Goal: Task Accomplishment & Management: Use online tool/utility

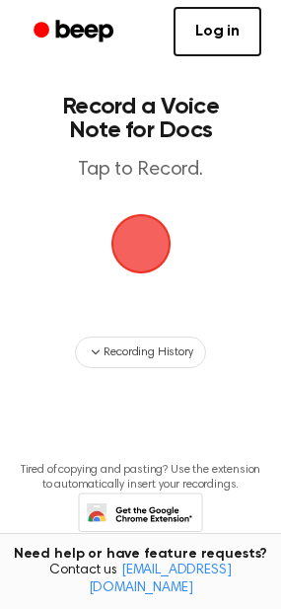
click at [113, 216] on span "button" at bounding box center [140, 243] width 55 height 55
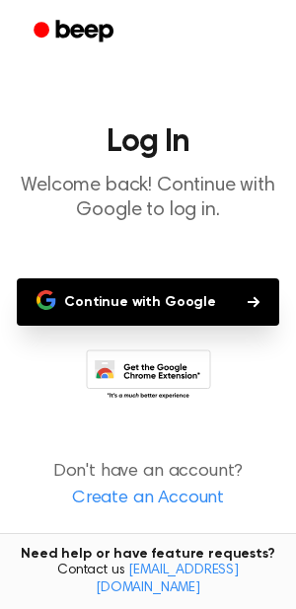
click at [91, 34] on icon "Beep" at bounding box center [76, 31] width 84 height 29
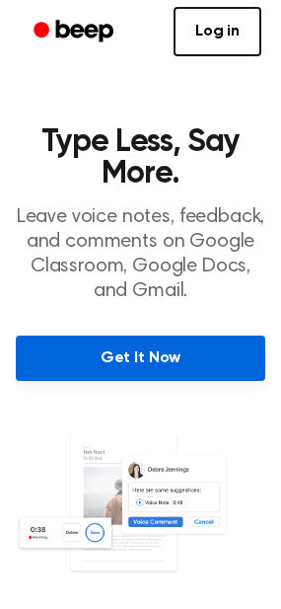
click at [79, 359] on link "Get It Now" at bounding box center [141, 357] width 250 height 45
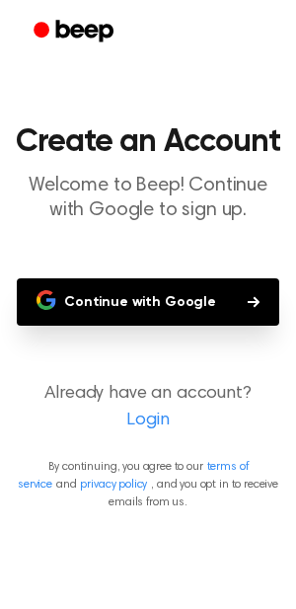
click at [113, 297] on button "Continue with Google" at bounding box center [148, 301] width 262 height 47
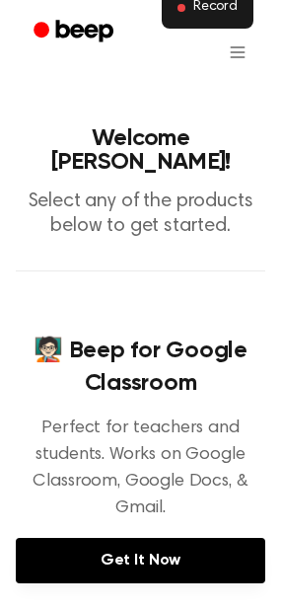
click at [205, 7] on span "Record" at bounding box center [215, 8] width 44 height 18
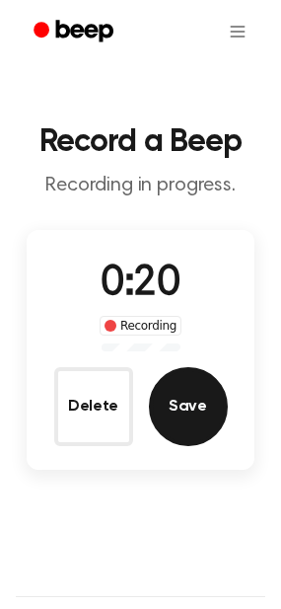
click at [195, 417] on button "Save" at bounding box center [188, 406] width 79 height 79
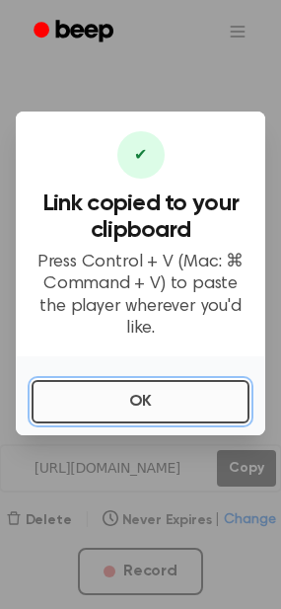
click at [174, 380] on button "OK" at bounding box center [141, 401] width 218 height 43
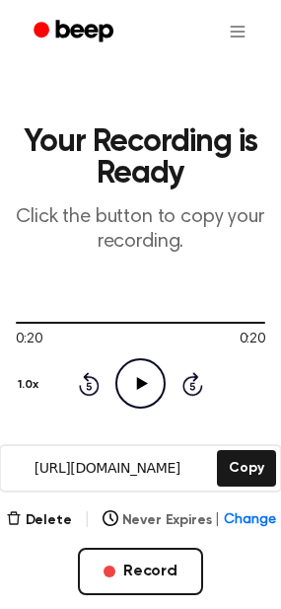
click at [254, 523] on span "Change" at bounding box center [249, 520] width 51 height 21
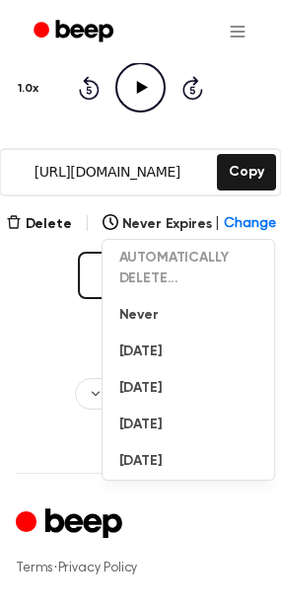
scroll to position [295, 0]
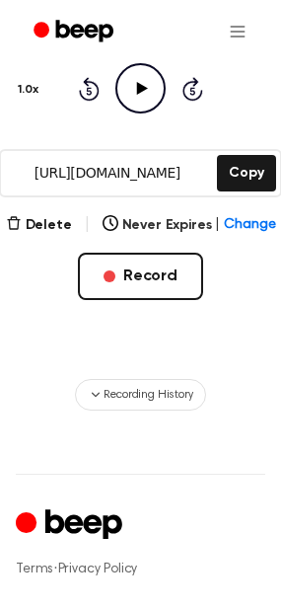
click at [6, 320] on main "Your Recording is Ready Click the button to copy your recording. 0:20 0:20 1.0x…" at bounding box center [140, 57] width 281 height 705
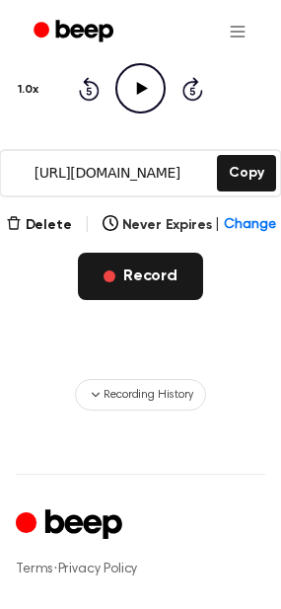
click at [123, 269] on button "Record" at bounding box center [140, 276] width 125 height 47
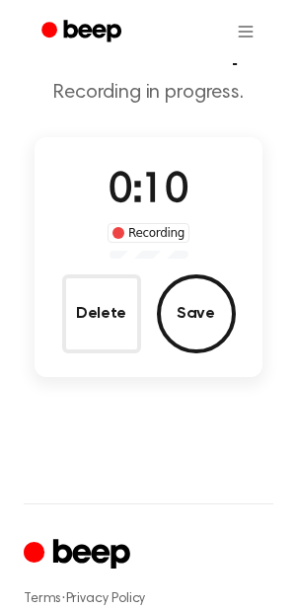
scroll to position [94, 0]
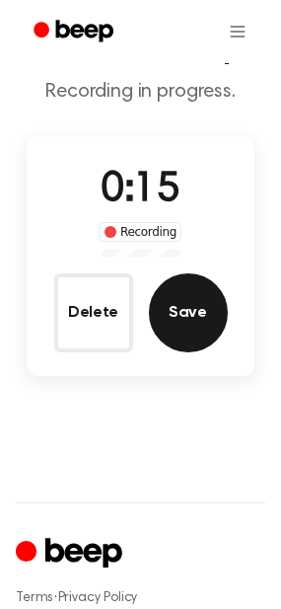
click at [196, 318] on button "Save" at bounding box center [188, 312] width 79 height 79
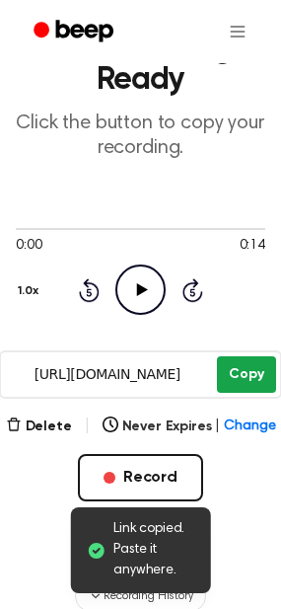
click at [254, 375] on button "Copy" at bounding box center [246, 374] width 58 height 36
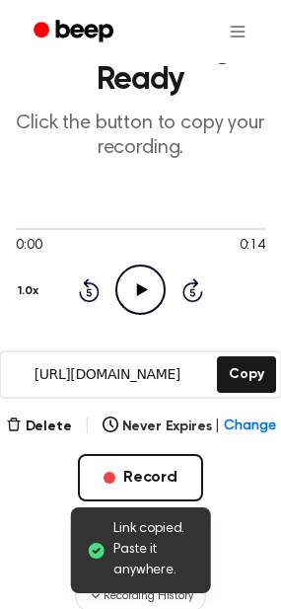
click at [137, 298] on icon "Play Audio" at bounding box center [140, 289] width 50 height 50
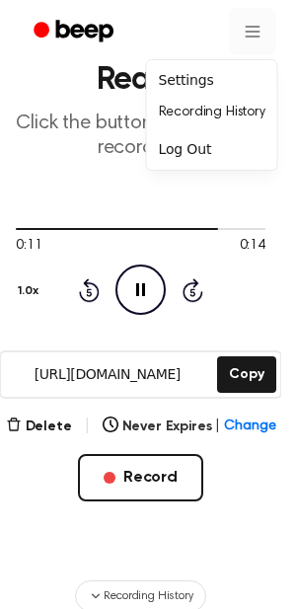
click at [215, 78] on div "Settings" at bounding box center [212, 80] width 122 height 33
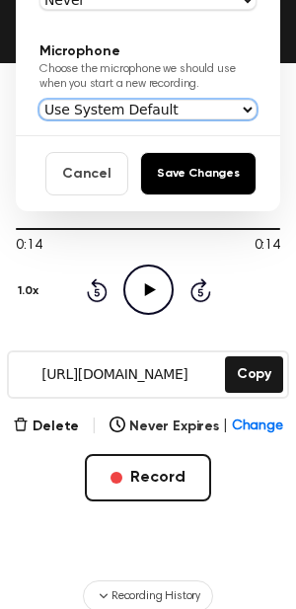
click at [205, 106] on select "Use System Default Internal Microphone (Built-in) Microsoft Teams Audio Device …" at bounding box center [147, 110] width 217 height 20
select select "56131c6038b79f93ecea47880cb3ee324f5cf6f855d391165fdfe2965b89e7be"
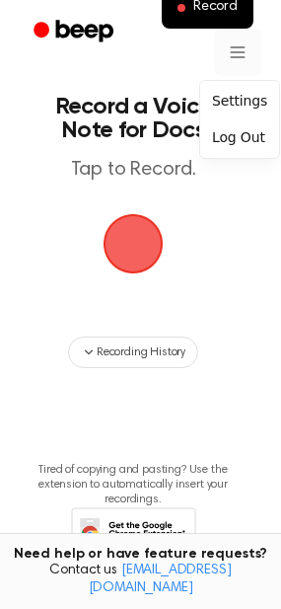
click at [238, 51] on html "Record Record a Voice Note for Docs Tap to Record. Recording History Tired of c…" at bounding box center [140, 340] width 281 height 680
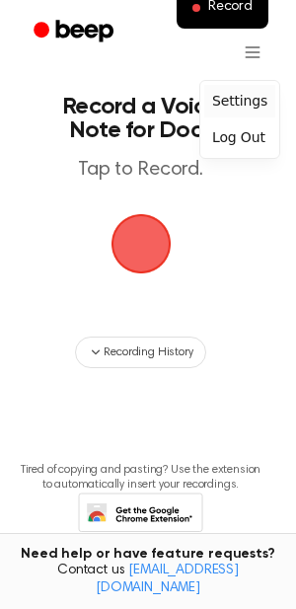
click at [234, 105] on div "Settings" at bounding box center [239, 101] width 71 height 33
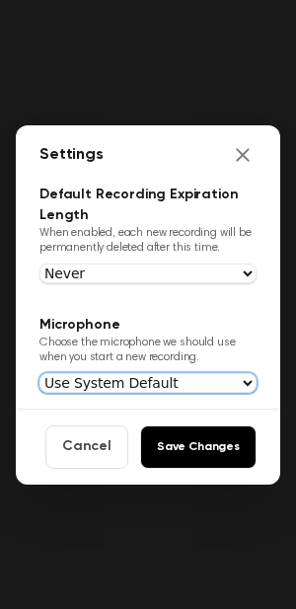
click at [138, 385] on select "Use System Default Internal Microphone (Built-in) Microsoft Teams Audio Device …" at bounding box center [147, 383] width 217 height 20
select select "56131c6038b79f93ecea47880cb3ee324f5cf6f855d391165fdfe2965b89e7be"
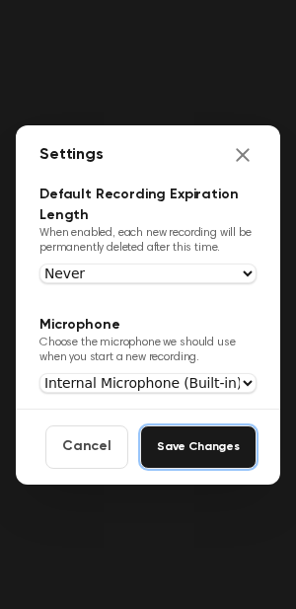
click at [184, 446] on button "Save Changes" at bounding box center [198, 446] width 116 height 43
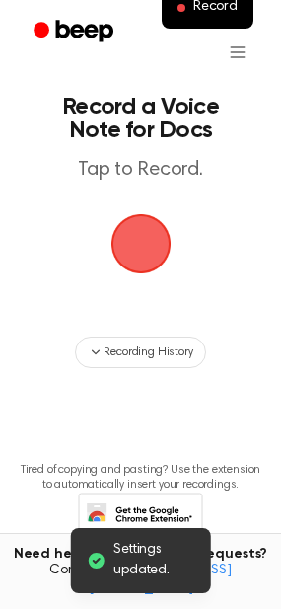
click at [140, 253] on span "button" at bounding box center [140, 243] width 55 height 55
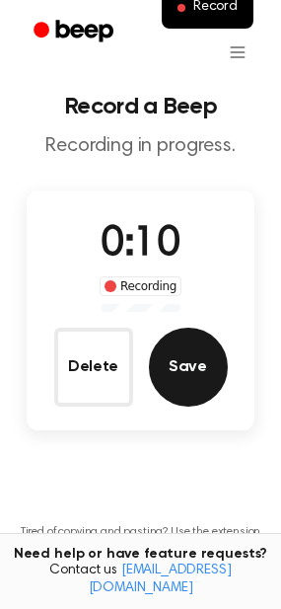
click at [201, 386] on button "Save" at bounding box center [188, 366] width 79 height 79
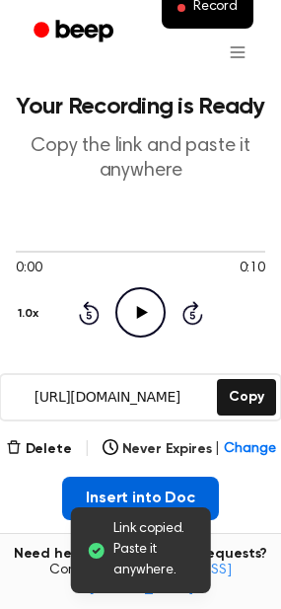
click at [179, 492] on button "Insert into Doc" at bounding box center [140, 497] width 157 height 43
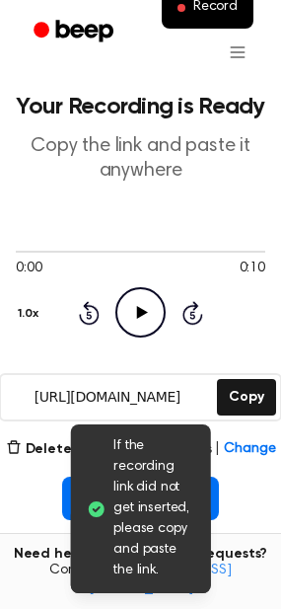
click at [156, 314] on icon "Play Audio" at bounding box center [140, 312] width 50 height 50
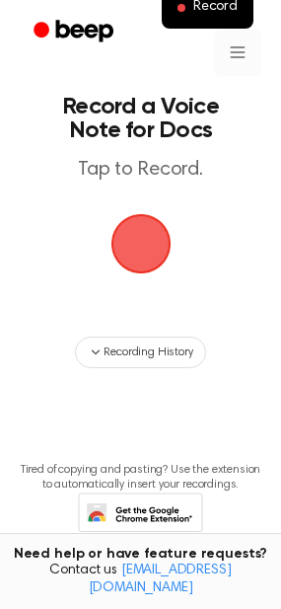
click at [236, 57] on html "Record Record a Voice Note for Docs Tap to Record. Recording History Tired of c…" at bounding box center [140, 332] width 281 height 665
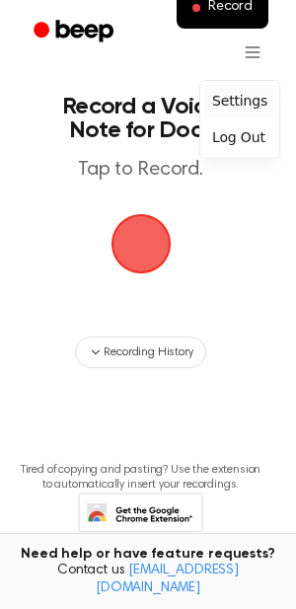
click at [226, 106] on div "Settings" at bounding box center [239, 101] width 71 height 33
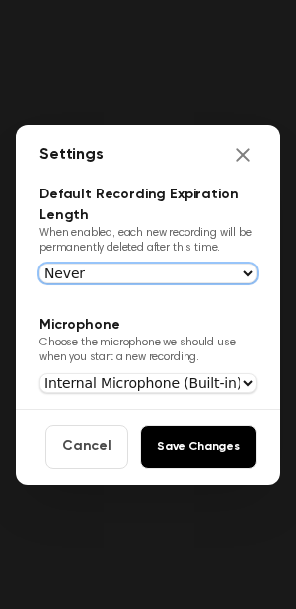
click at [215, 280] on select "Never In 1 Day In 1 Week In 1 Month In 1 Year" at bounding box center [147, 273] width 217 height 20
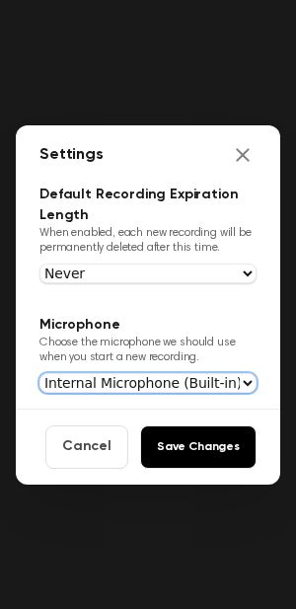
click at [233, 383] on select "Use System Default Internal Microphone (Built-in) Microsoft Teams Audio Device …" at bounding box center [147, 383] width 217 height 20
select select "default"
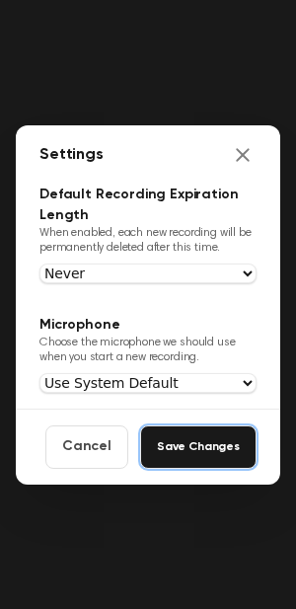
click at [211, 452] on button "Save Changes" at bounding box center [198, 446] width 116 height 43
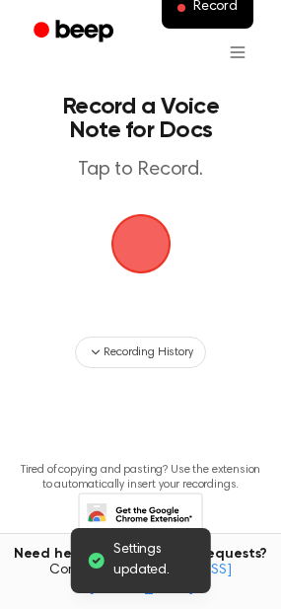
click at [138, 224] on span "button" at bounding box center [140, 244] width 60 height 60
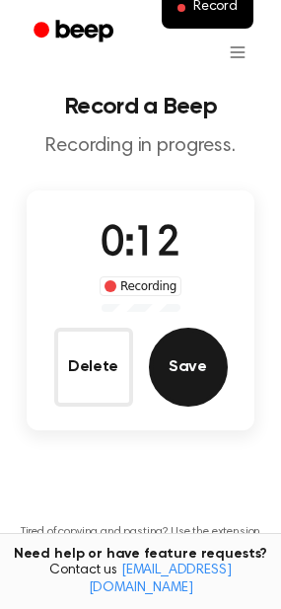
click at [178, 376] on button "Save" at bounding box center [188, 366] width 79 height 79
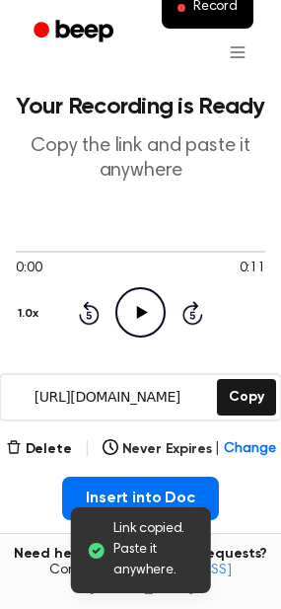
click at [136, 322] on icon "Play Audio" at bounding box center [140, 312] width 50 height 50
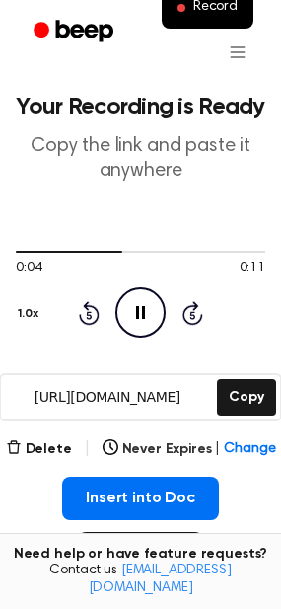
click at [136, 322] on icon "Pause Audio" at bounding box center [140, 312] width 50 height 50
